Goal: Task Accomplishment & Management: Manage account settings

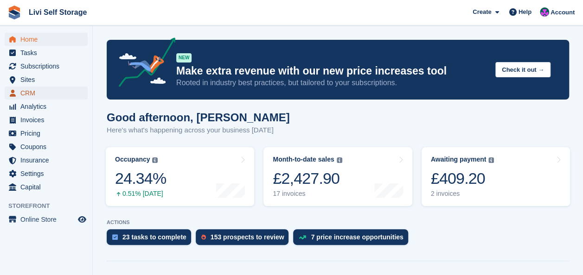
click at [33, 96] on span "CRM" at bounding box center [48, 93] width 56 height 13
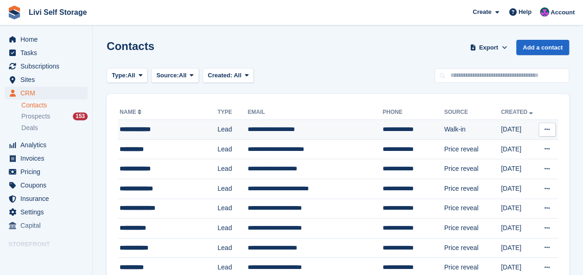
click at [144, 129] on div "**********" at bounding box center [165, 130] width 91 height 10
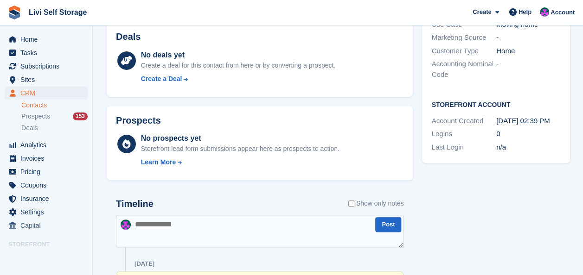
scroll to position [313, 0]
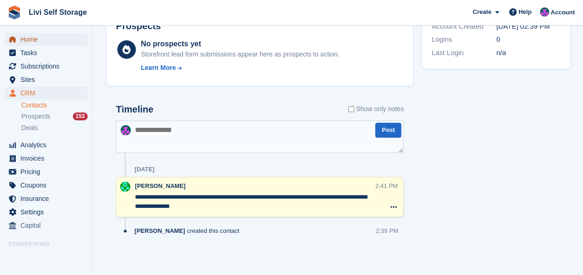
click at [32, 41] on span "Home" at bounding box center [48, 39] width 56 height 13
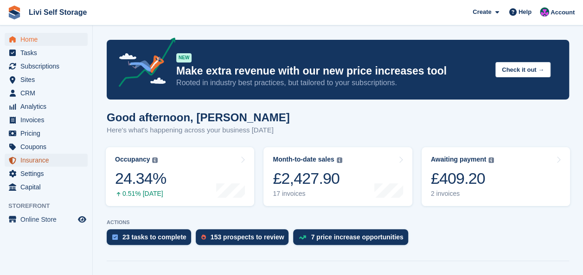
click at [35, 160] on span "Insurance" at bounding box center [48, 160] width 56 height 13
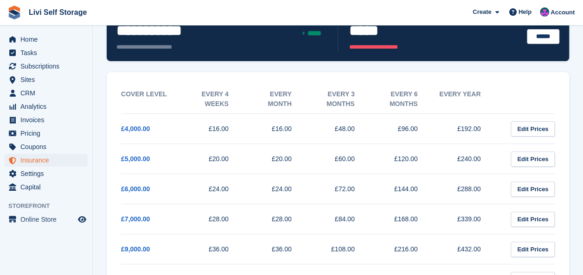
scroll to position [93, 0]
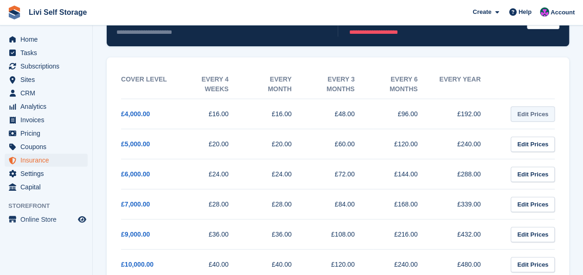
click at [535, 113] on link "Edit Prices" at bounding box center [533, 114] width 44 height 15
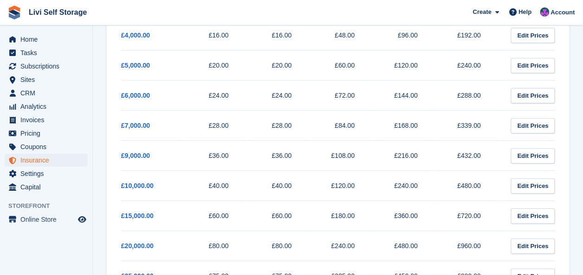
scroll to position [186, 0]
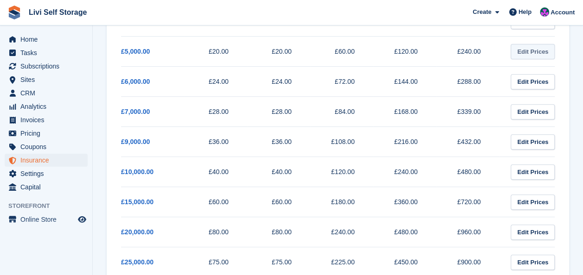
click at [543, 55] on link "Edit Prices" at bounding box center [533, 51] width 44 height 15
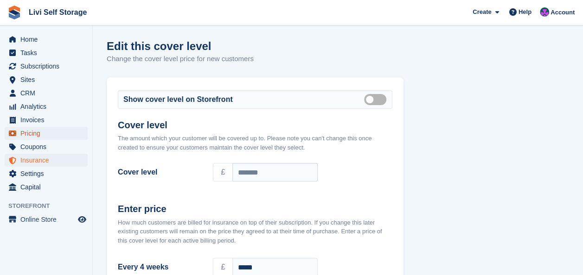
click at [32, 134] on span "Pricing" at bounding box center [48, 133] width 56 height 13
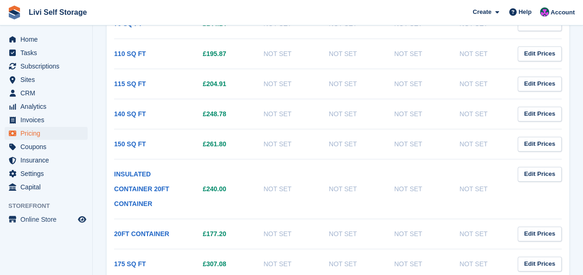
scroll to position [514, 0]
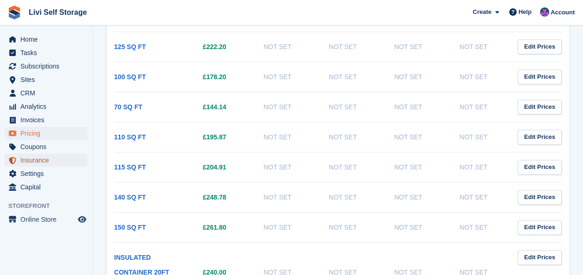
click at [32, 161] on span "Insurance" at bounding box center [48, 160] width 56 height 13
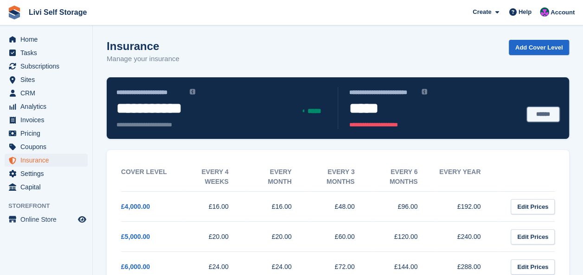
click at [536, 112] on link "******" at bounding box center [543, 114] width 32 height 15
click at [38, 174] on span "Settings" at bounding box center [48, 173] width 56 height 13
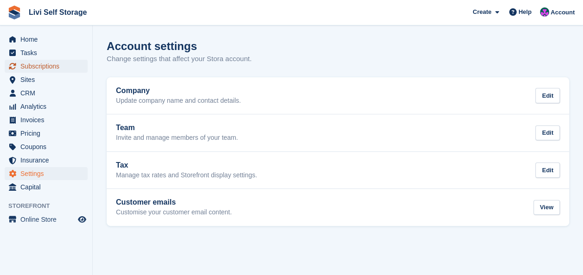
click at [33, 66] on span "Subscriptions" at bounding box center [48, 66] width 56 height 13
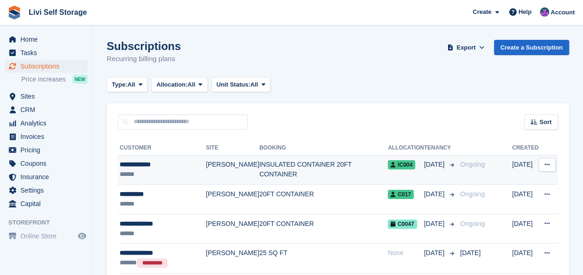
click at [139, 166] on div "**********" at bounding box center [163, 165] width 86 height 10
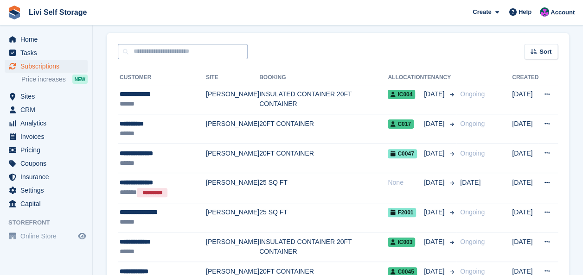
scroll to position [139, 0]
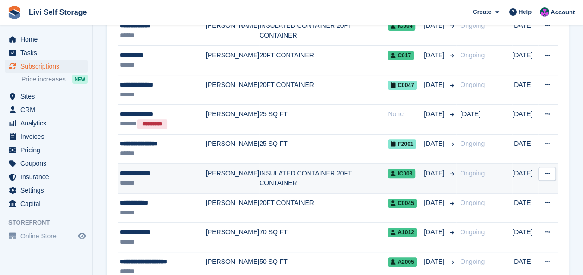
click at [136, 174] on div "**********" at bounding box center [163, 174] width 86 height 10
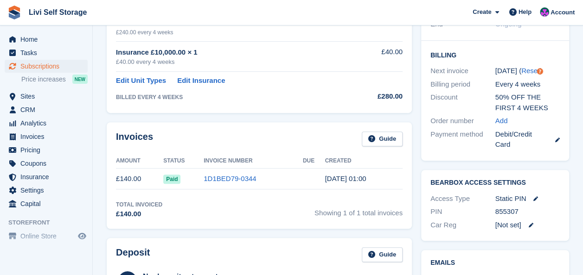
scroll to position [232, 0]
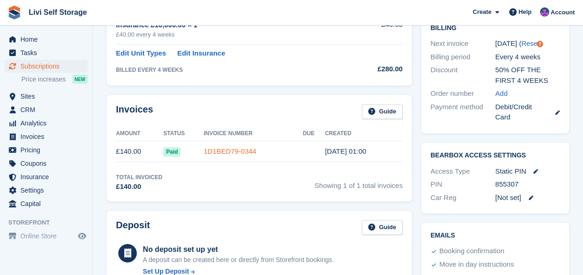
click at [223, 150] on link "1D1BED79-0344" at bounding box center [230, 151] width 52 height 8
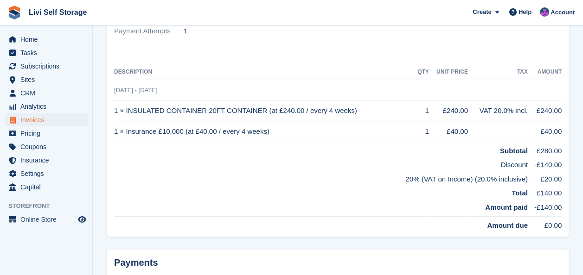
scroll to position [232, 0]
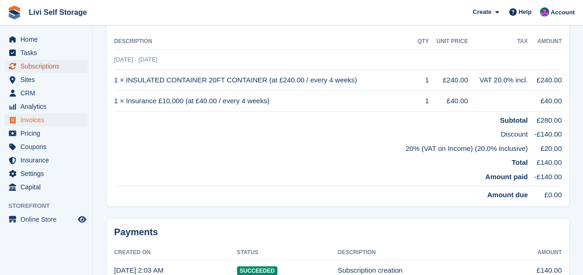
click at [43, 67] on span "Subscriptions" at bounding box center [48, 66] width 56 height 13
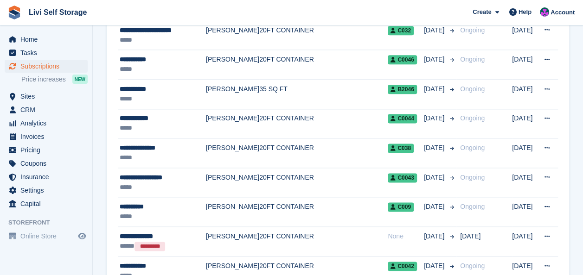
scroll to position [557, 0]
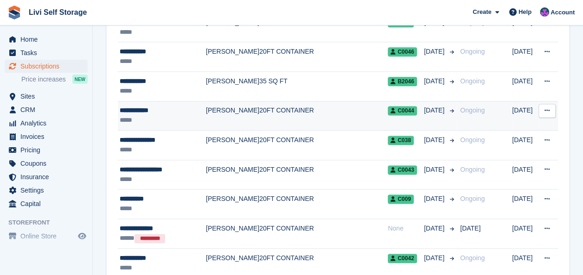
click at [141, 110] on div "**********" at bounding box center [163, 111] width 86 height 10
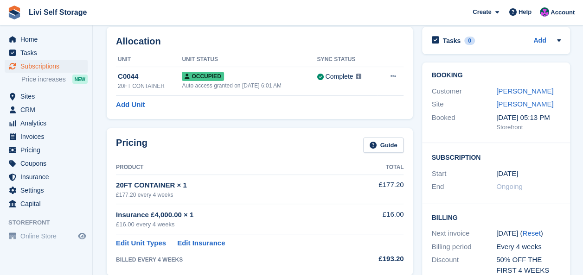
scroll to position [186, 0]
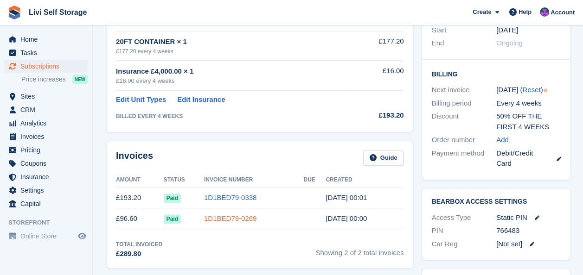
click at [211, 217] on link "1D1BED79-0269" at bounding box center [230, 219] width 52 height 8
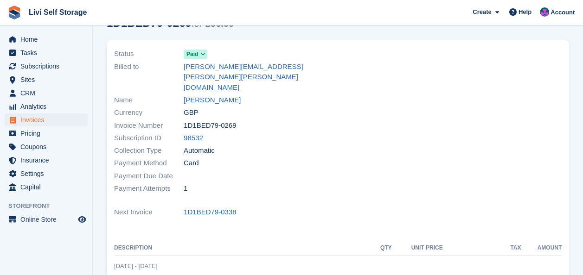
scroll to position [139, 0]
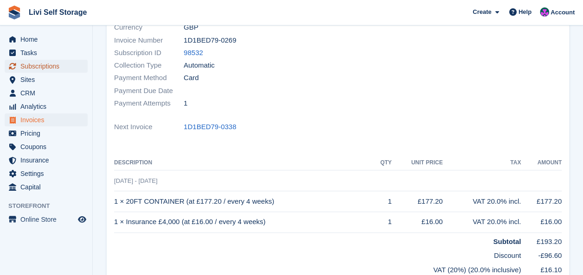
click at [21, 66] on span "Subscriptions" at bounding box center [48, 66] width 56 height 13
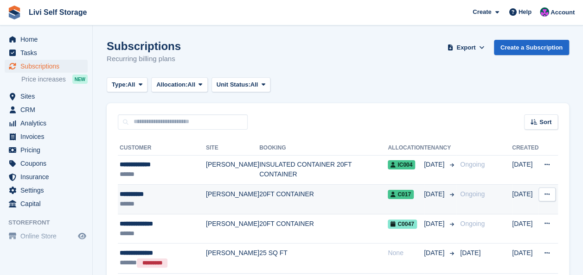
click at [136, 194] on div "**********" at bounding box center [163, 195] width 86 height 10
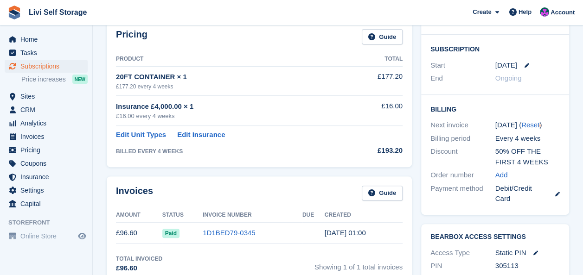
scroll to position [186, 0]
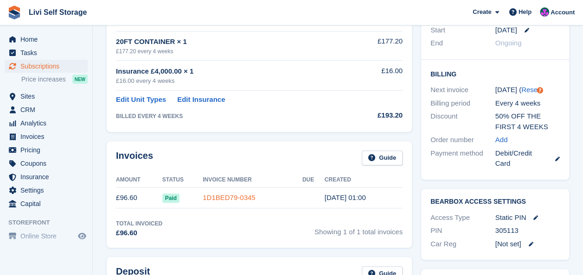
click at [236, 198] on link "1D1BED79-0345" at bounding box center [229, 198] width 52 height 8
